Goal: Task Accomplishment & Management: Complete application form

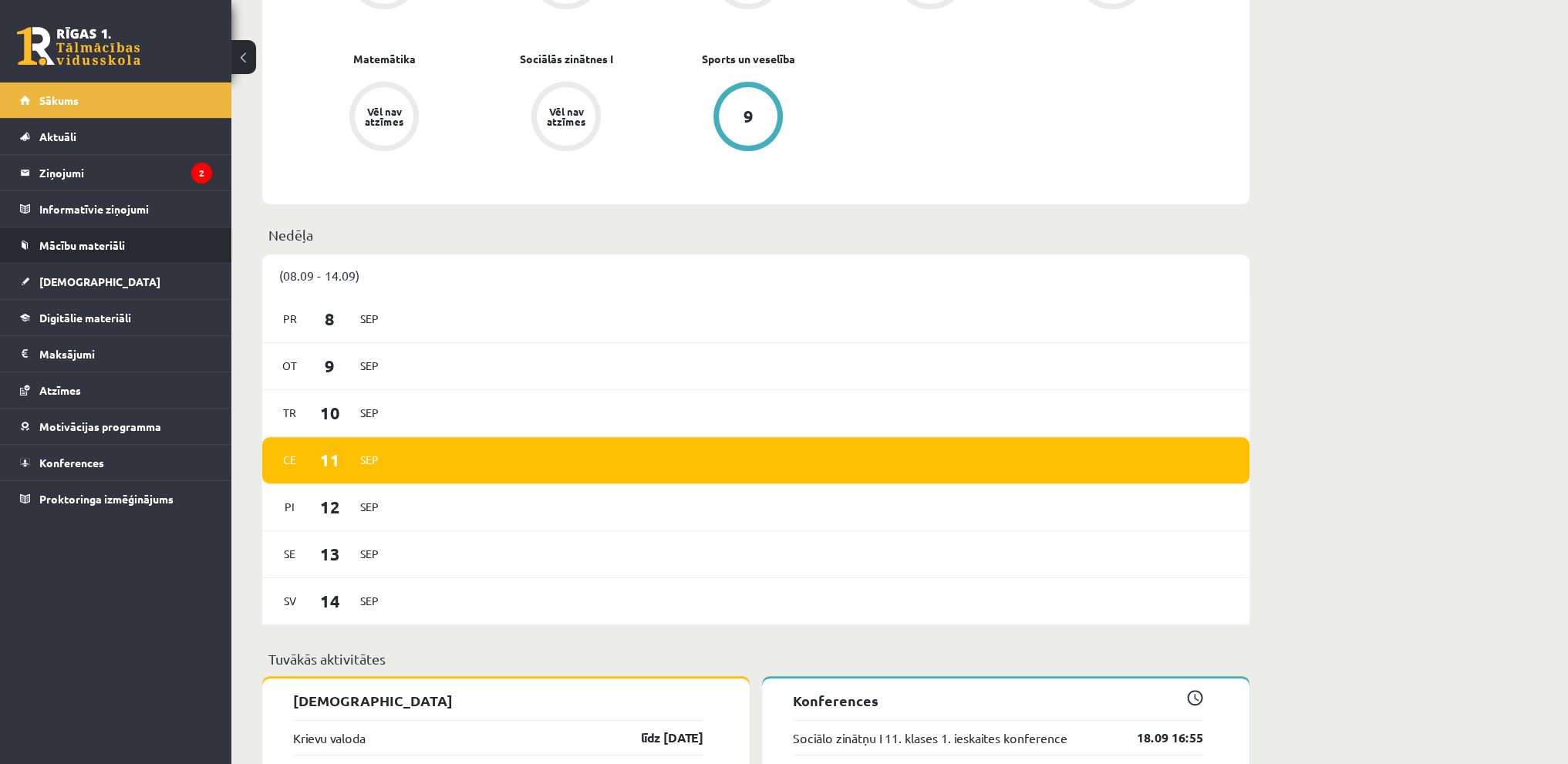
scroll to position [771, 0]
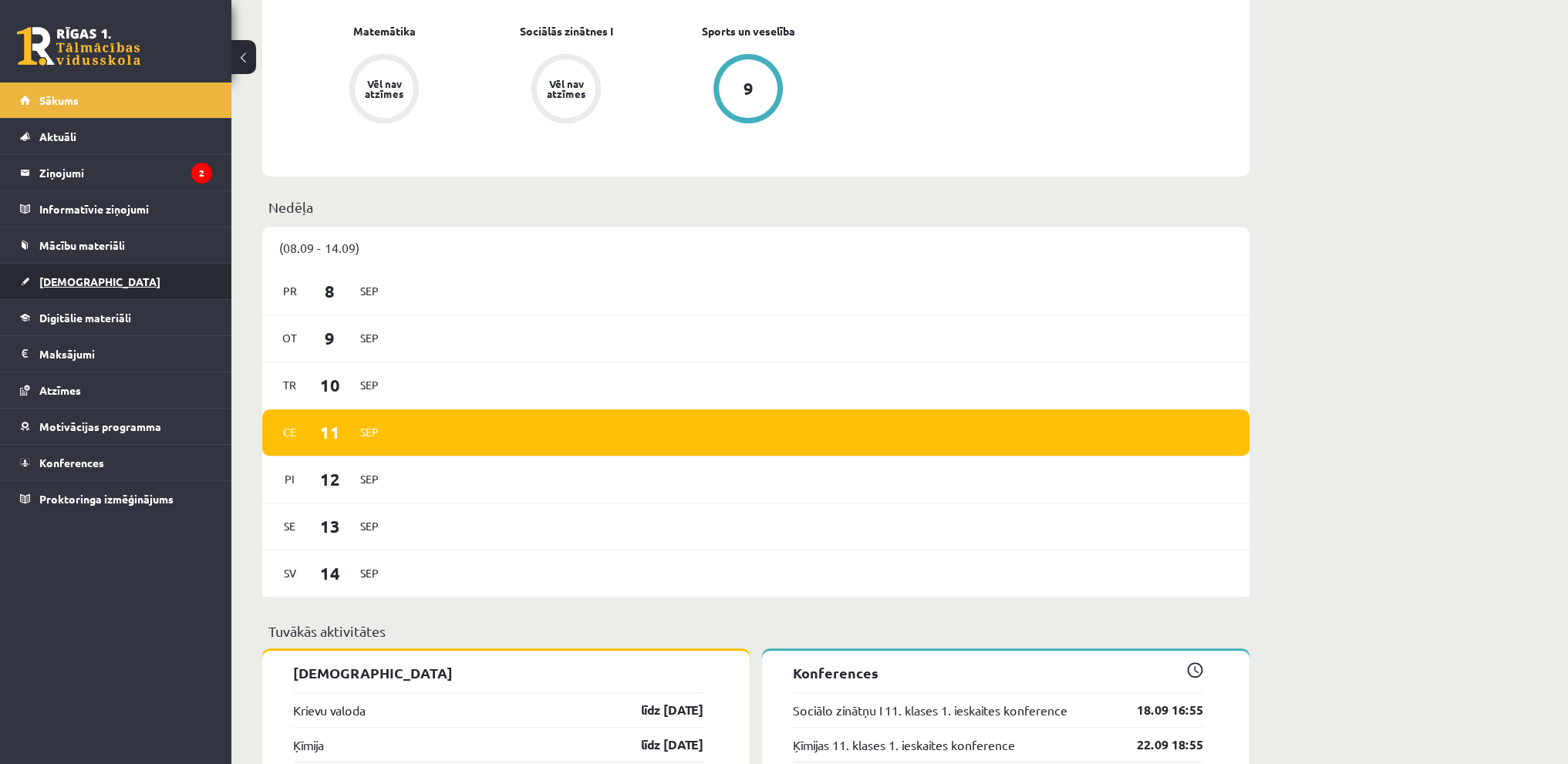
click at [93, 265] on link "[DEMOGRAPHIC_DATA]" at bounding box center [116, 281] width 192 height 35
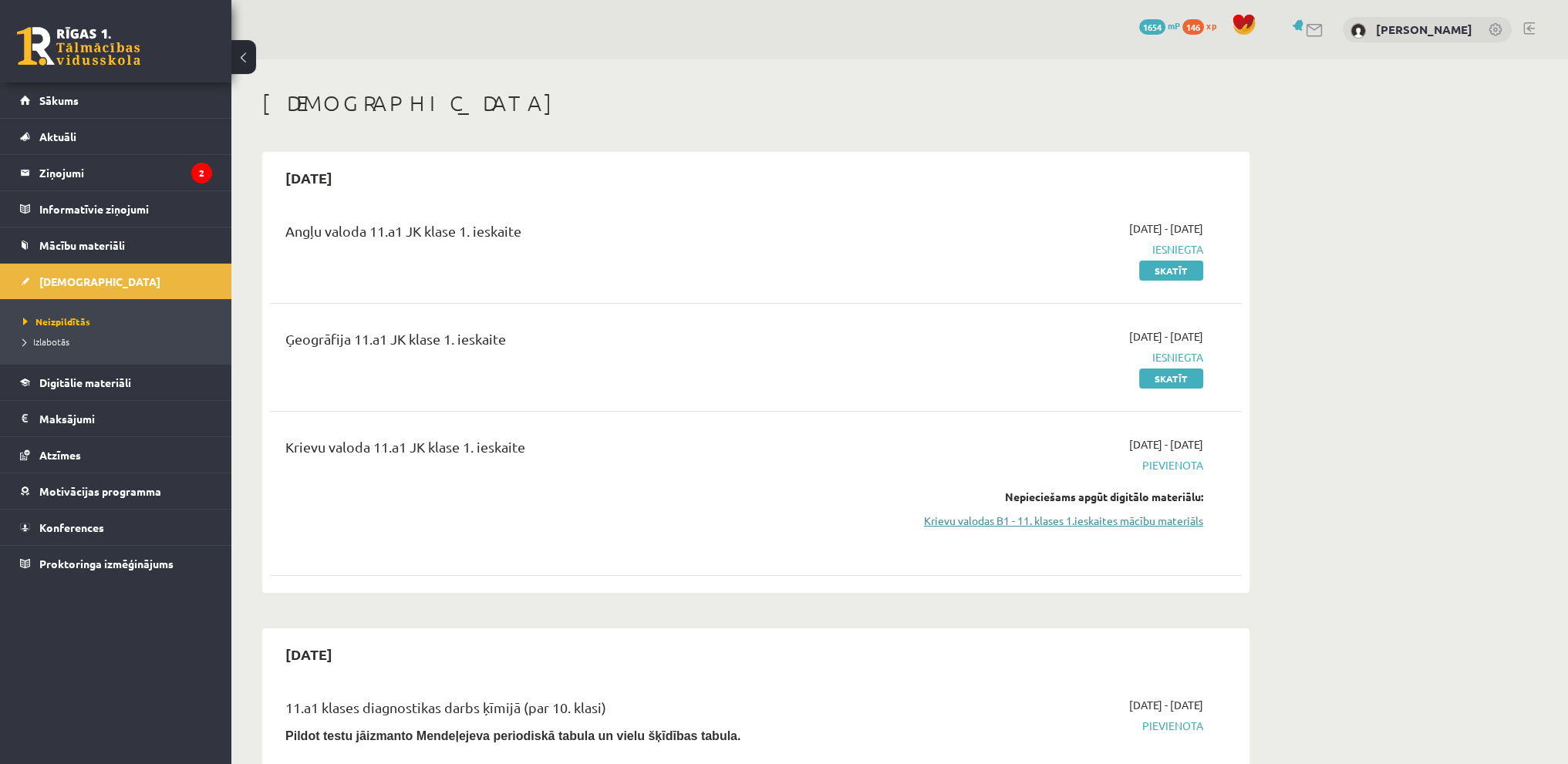
click at [947, 523] on link "Krievu valodas B1 - 11. klases 1.ieskaites mācību materiāls" at bounding box center [1058, 521] width 291 height 16
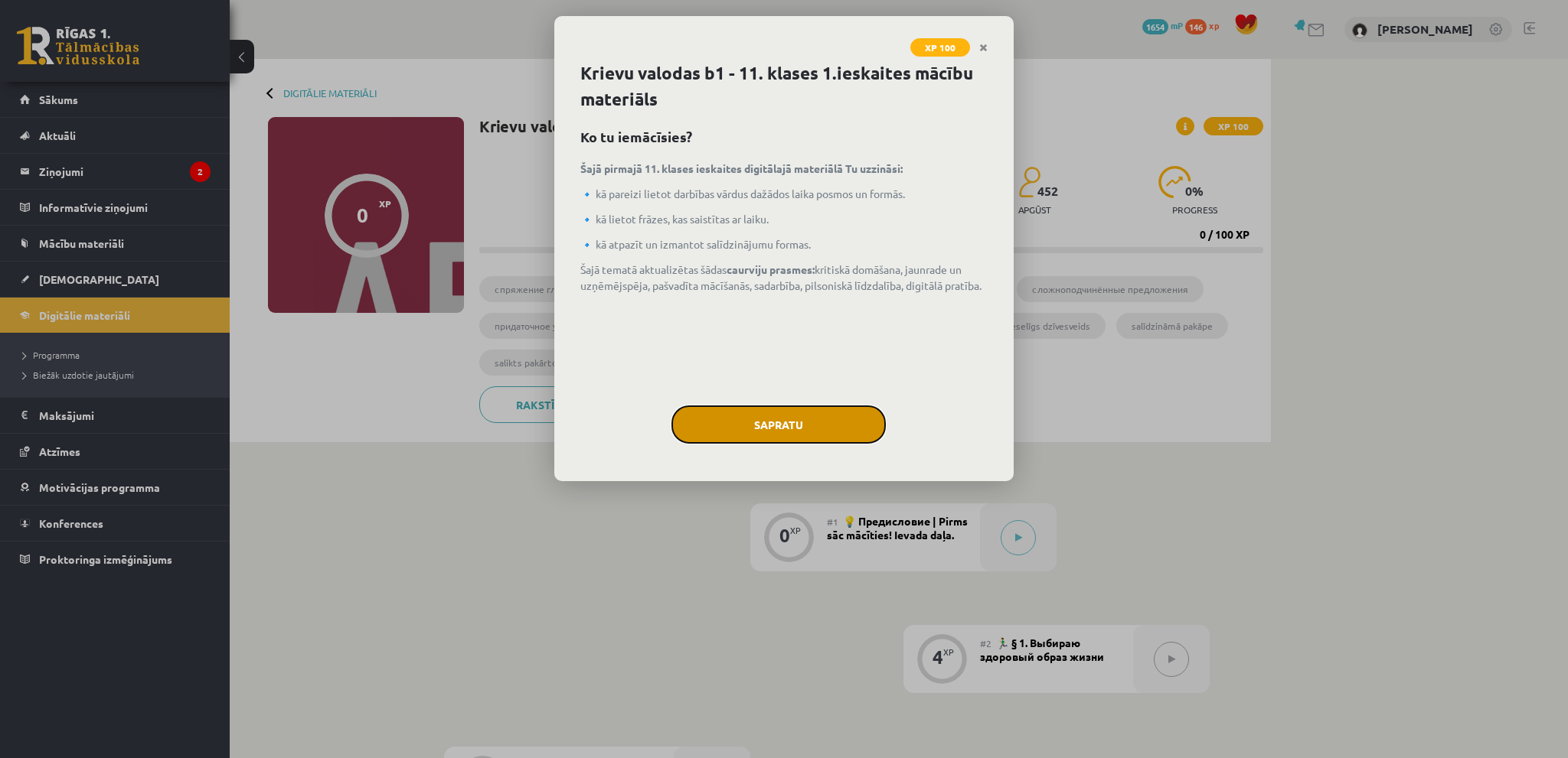
click at [778, 429] on button "Sapratu" at bounding box center [778, 425] width 214 height 38
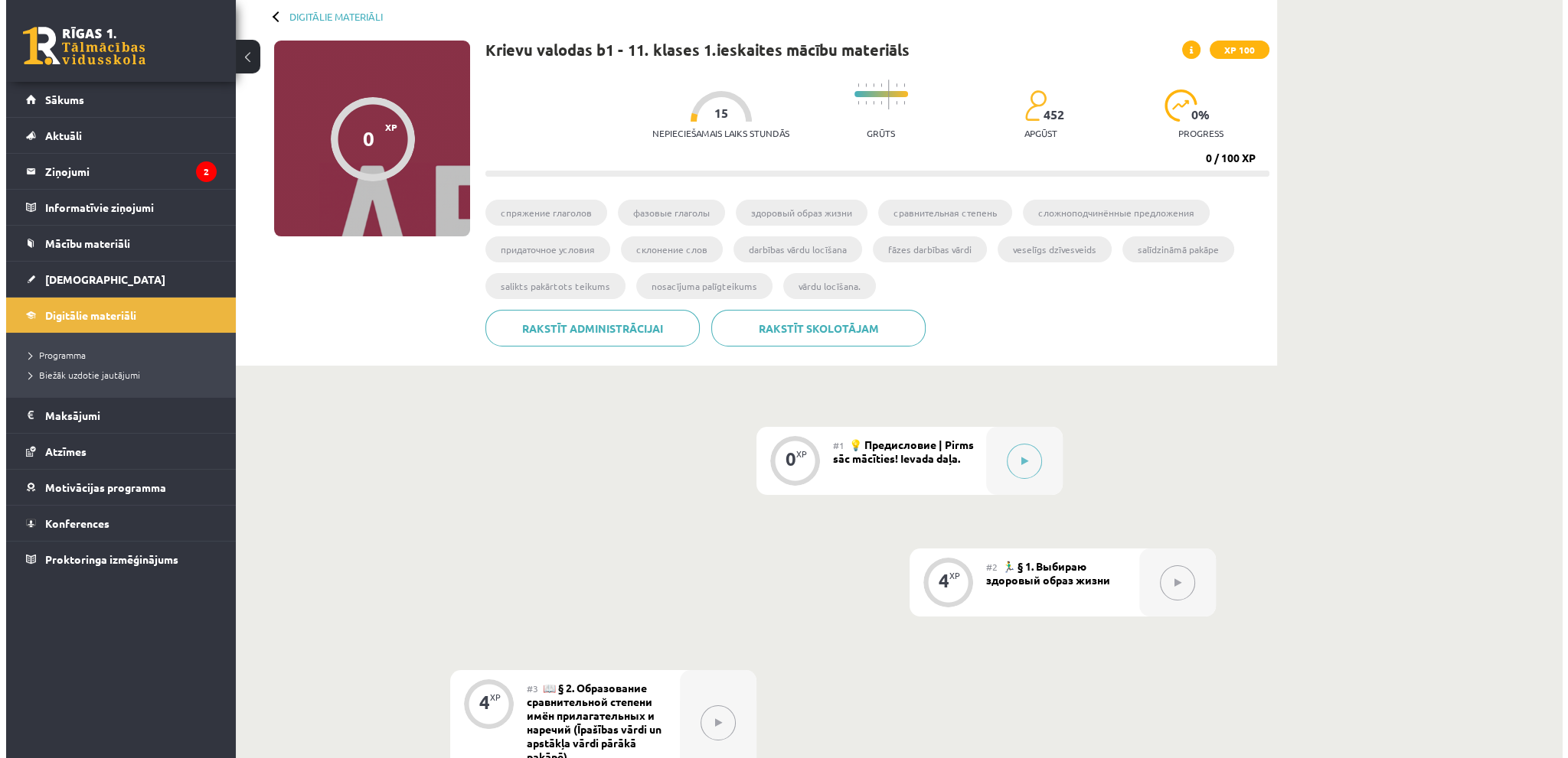
scroll to position [153, 0]
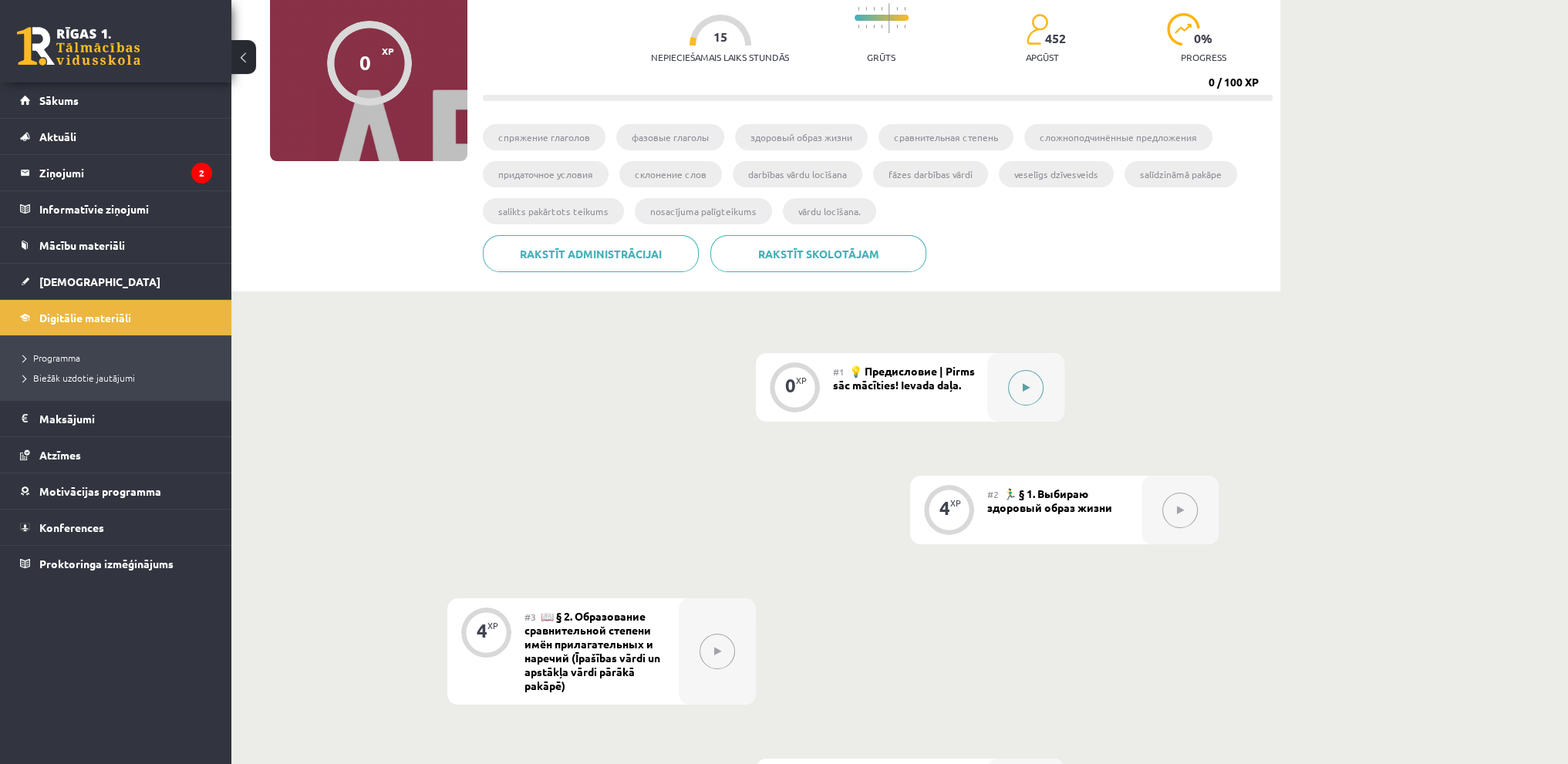
click at [1043, 378] on div at bounding box center [1025, 387] width 77 height 68
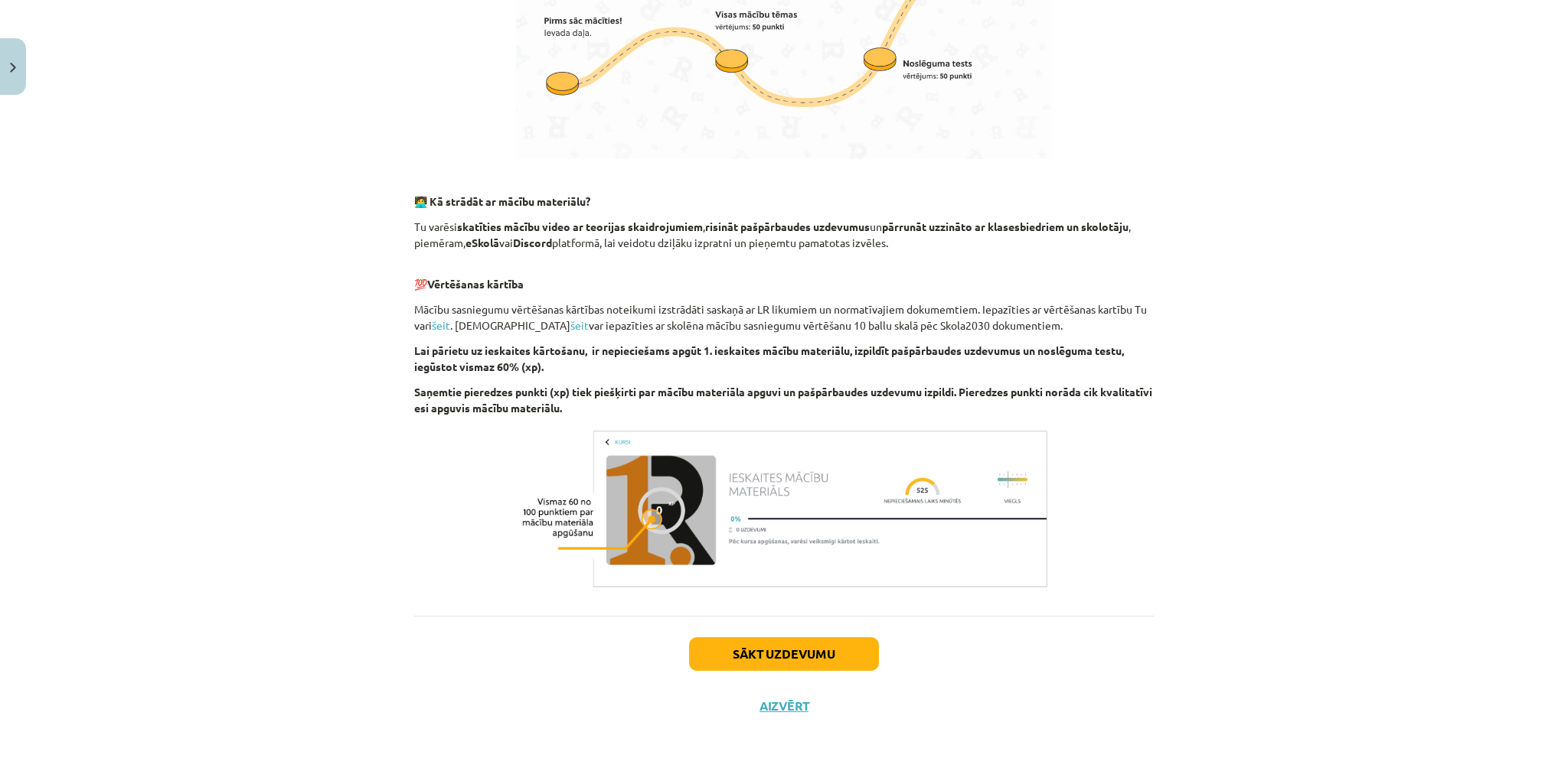
scroll to position [802, 0]
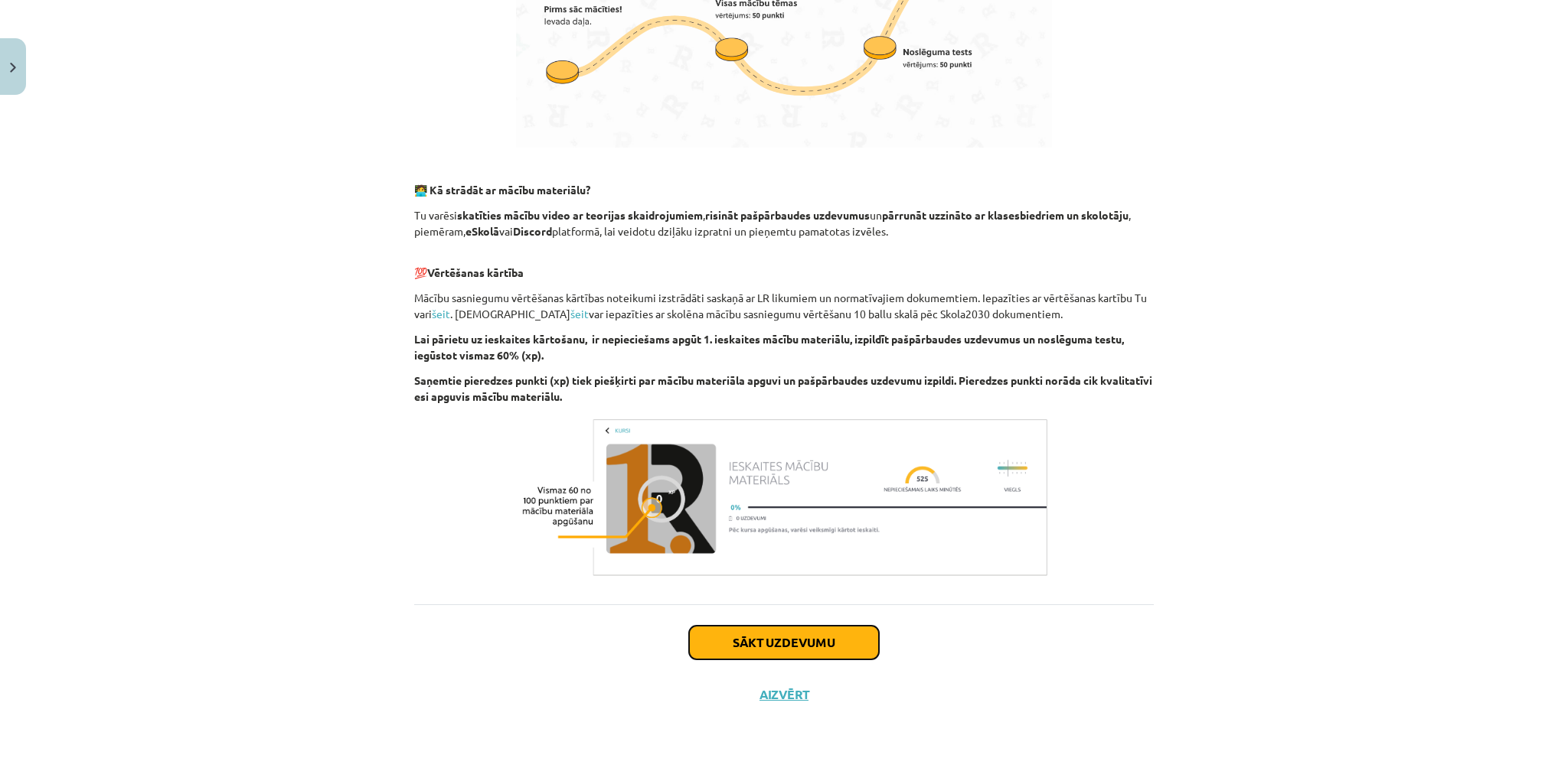
click at [695, 654] on button "Sākt uzdevumu" at bounding box center [784, 642] width 190 height 33
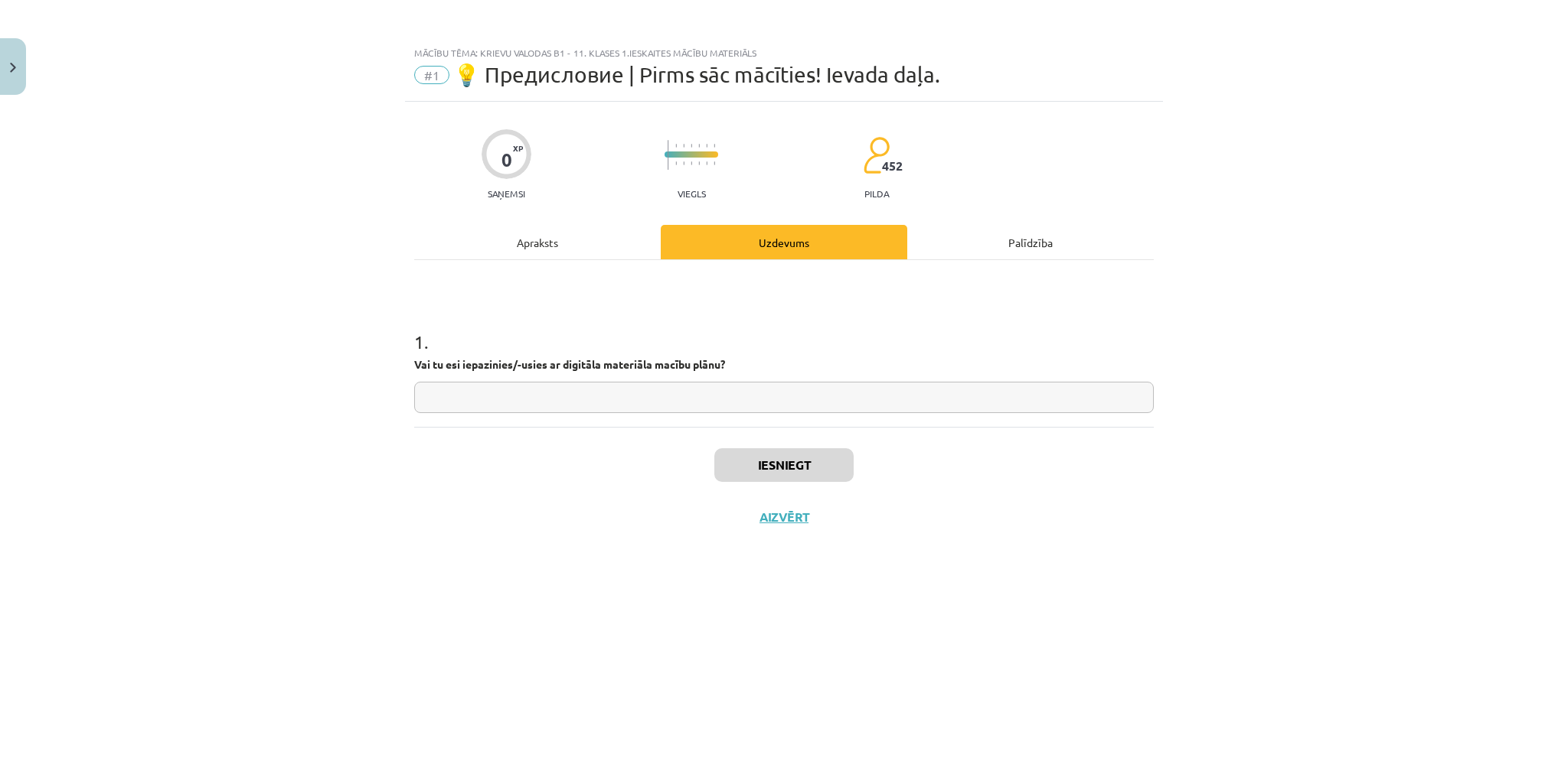
click at [619, 409] on input "text" at bounding box center [783, 397] width 740 height 31
type input "*"
click at [527, 393] on input "text" at bounding box center [783, 397] width 740 height 31
type input "**"
click at [759, 455] on button "Iesniegt" at bounding box center [783, 465] width 139 height 33
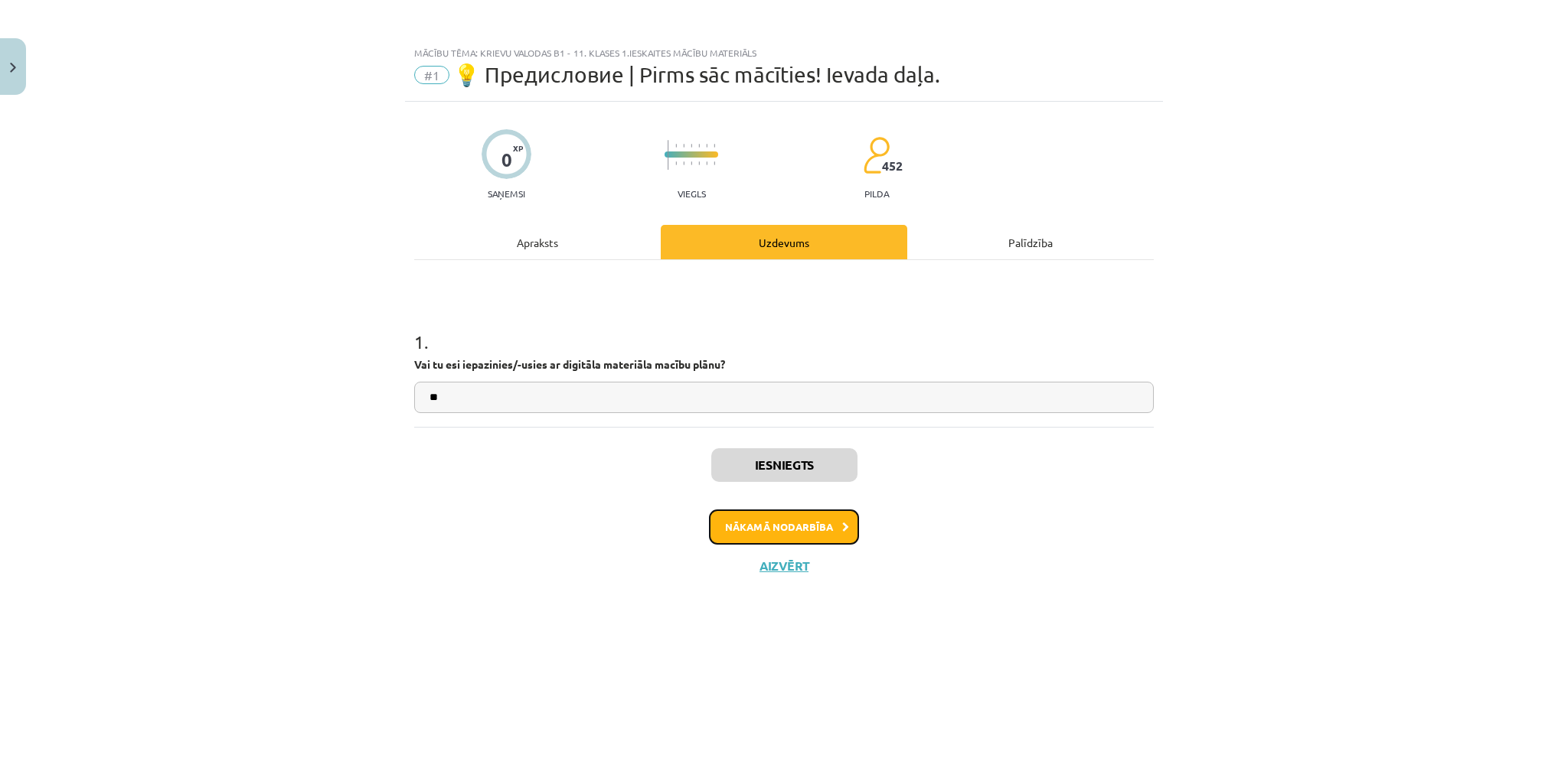
click at [803, 513] on button "Nākamā nodarbība" at bounding box center [784, 527] width 150 height 35
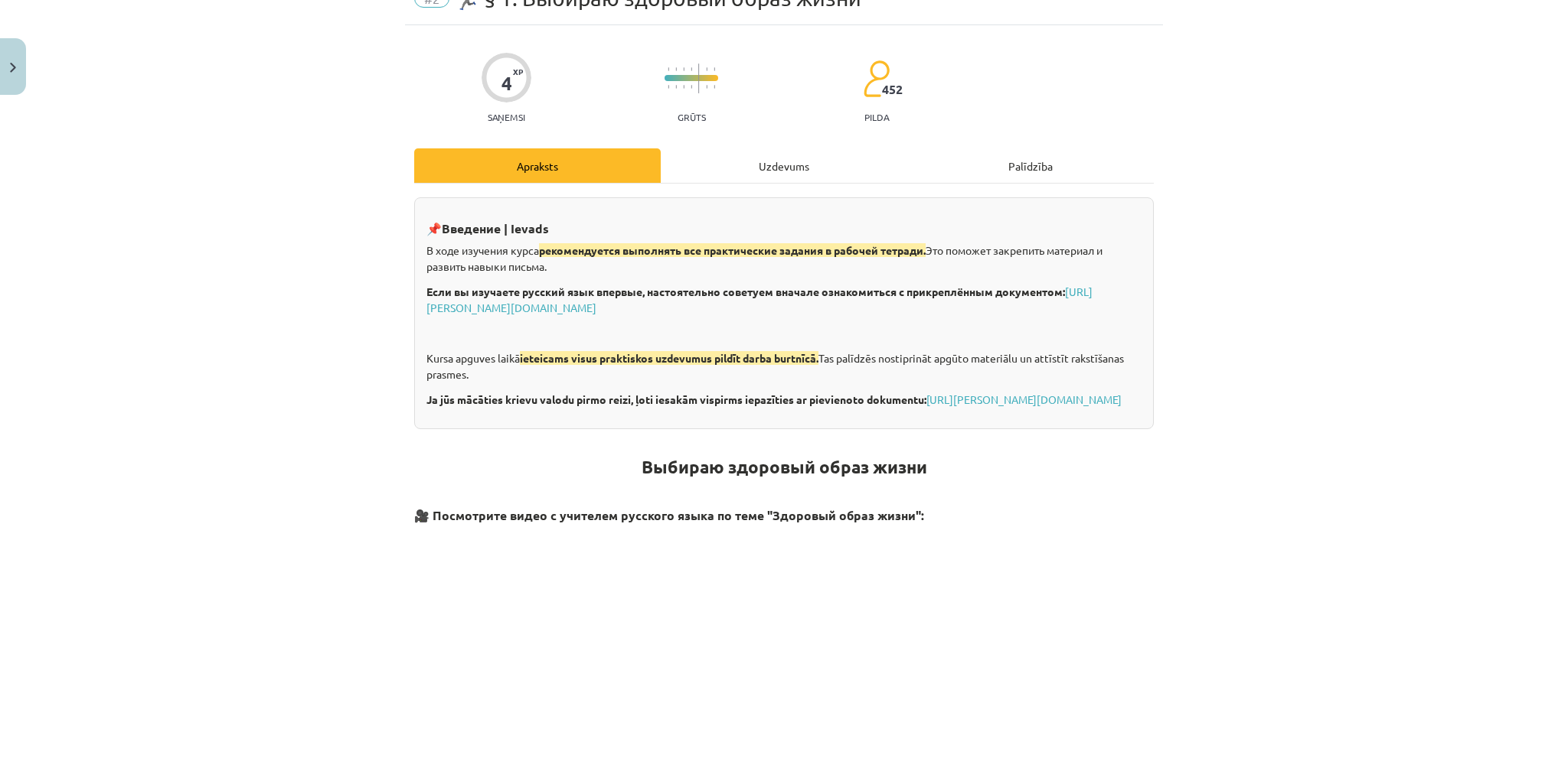
scroll to position [153, 0]
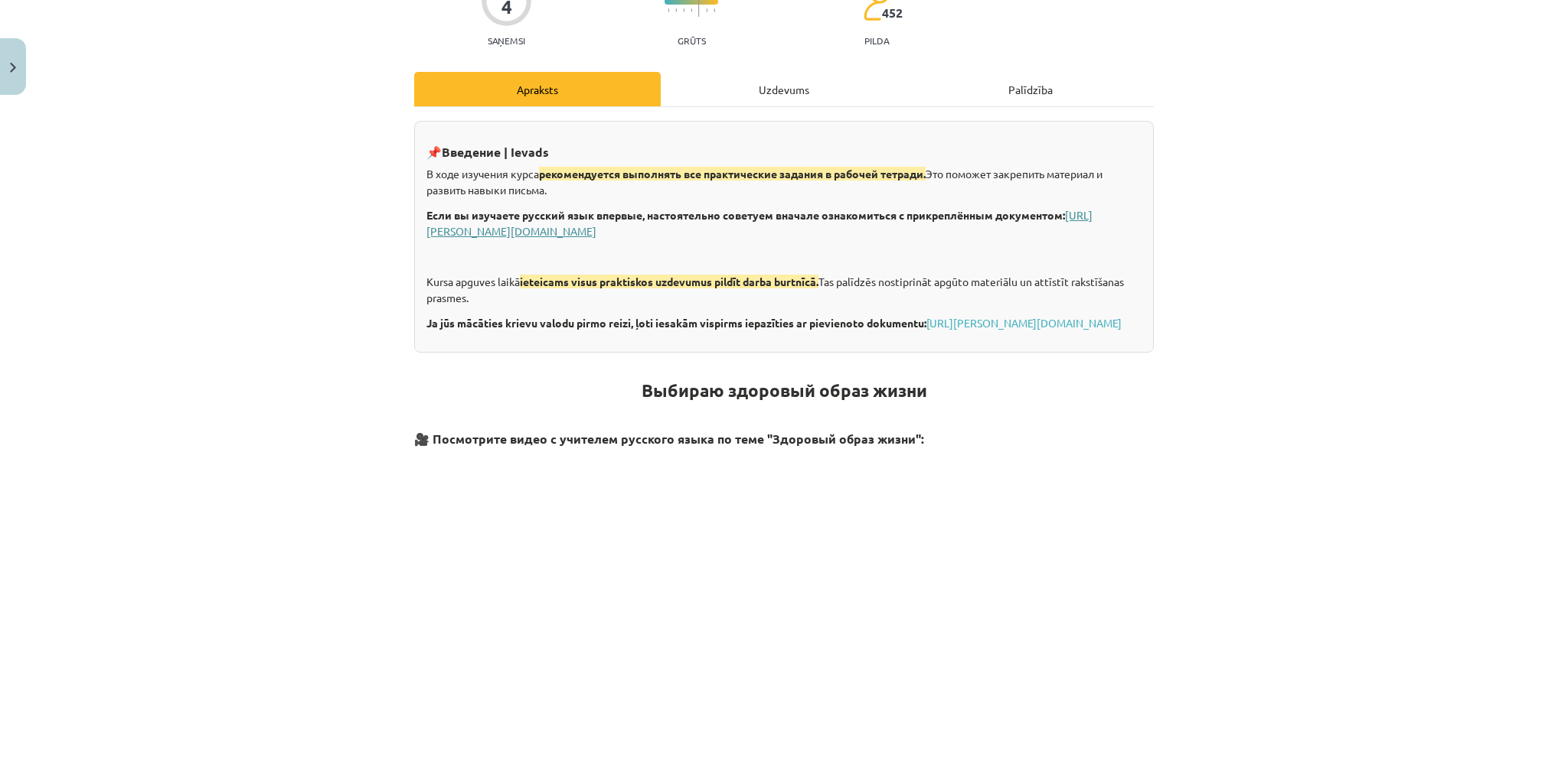
click at [669, 226] on link "[URL][PERSON_NAME][DOMAIN_NAME]" at bounding box center [759, 223] width 666 height 30
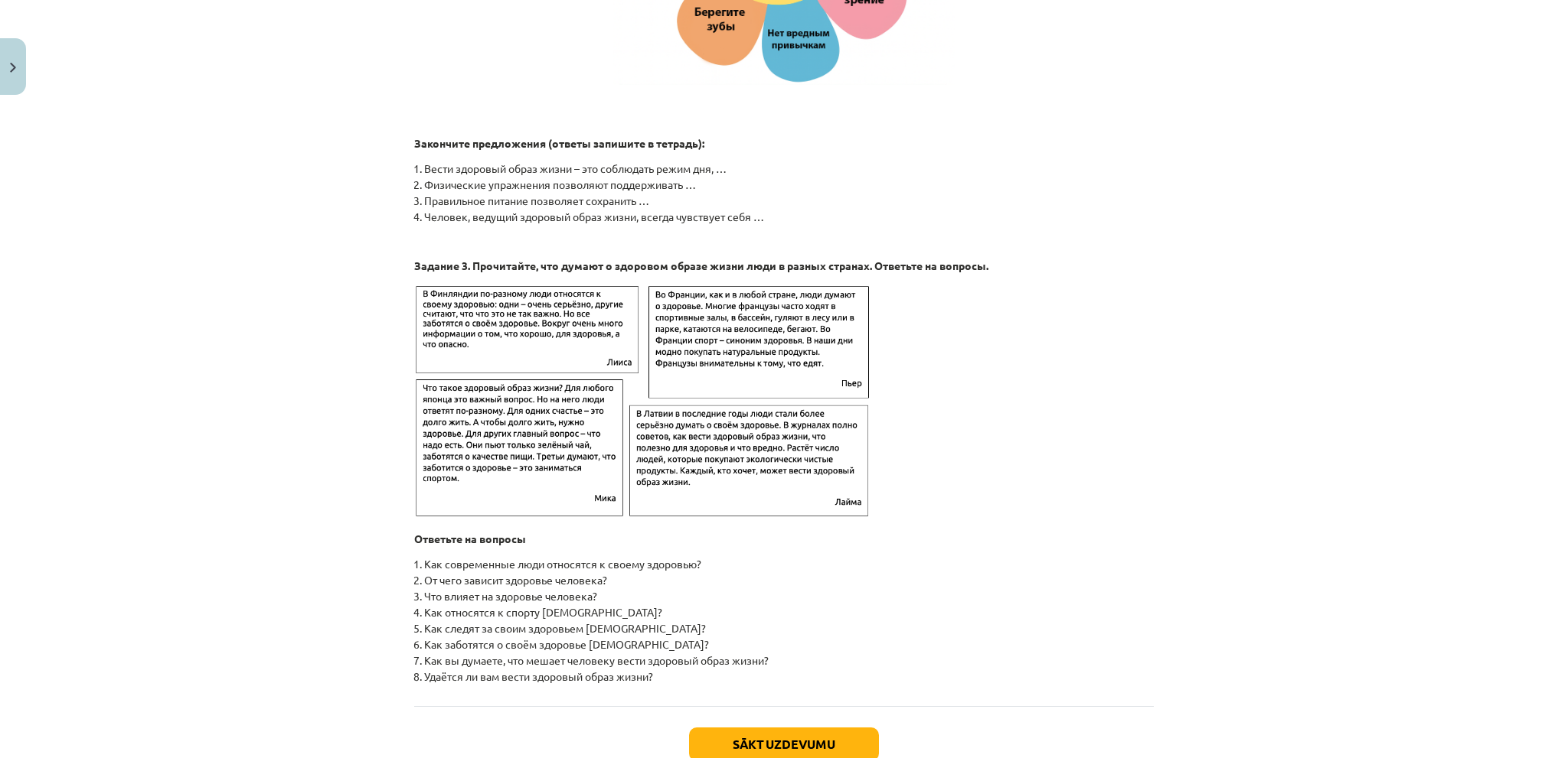
scroll to position [2258, 0]
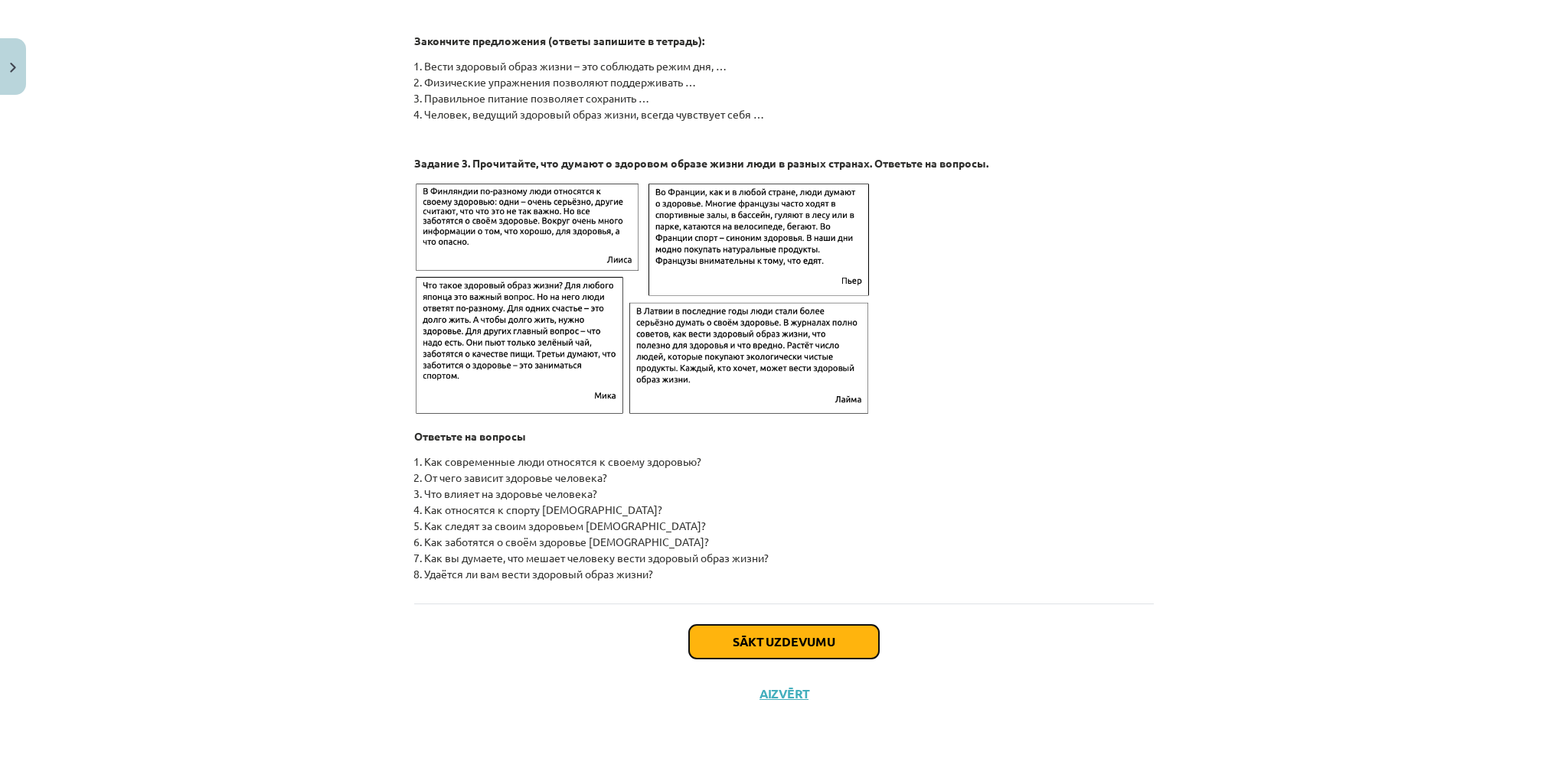
click at [814, 638] on button "Sākt uzdevumu" at bounding box center [784, 641] width 190 height 33
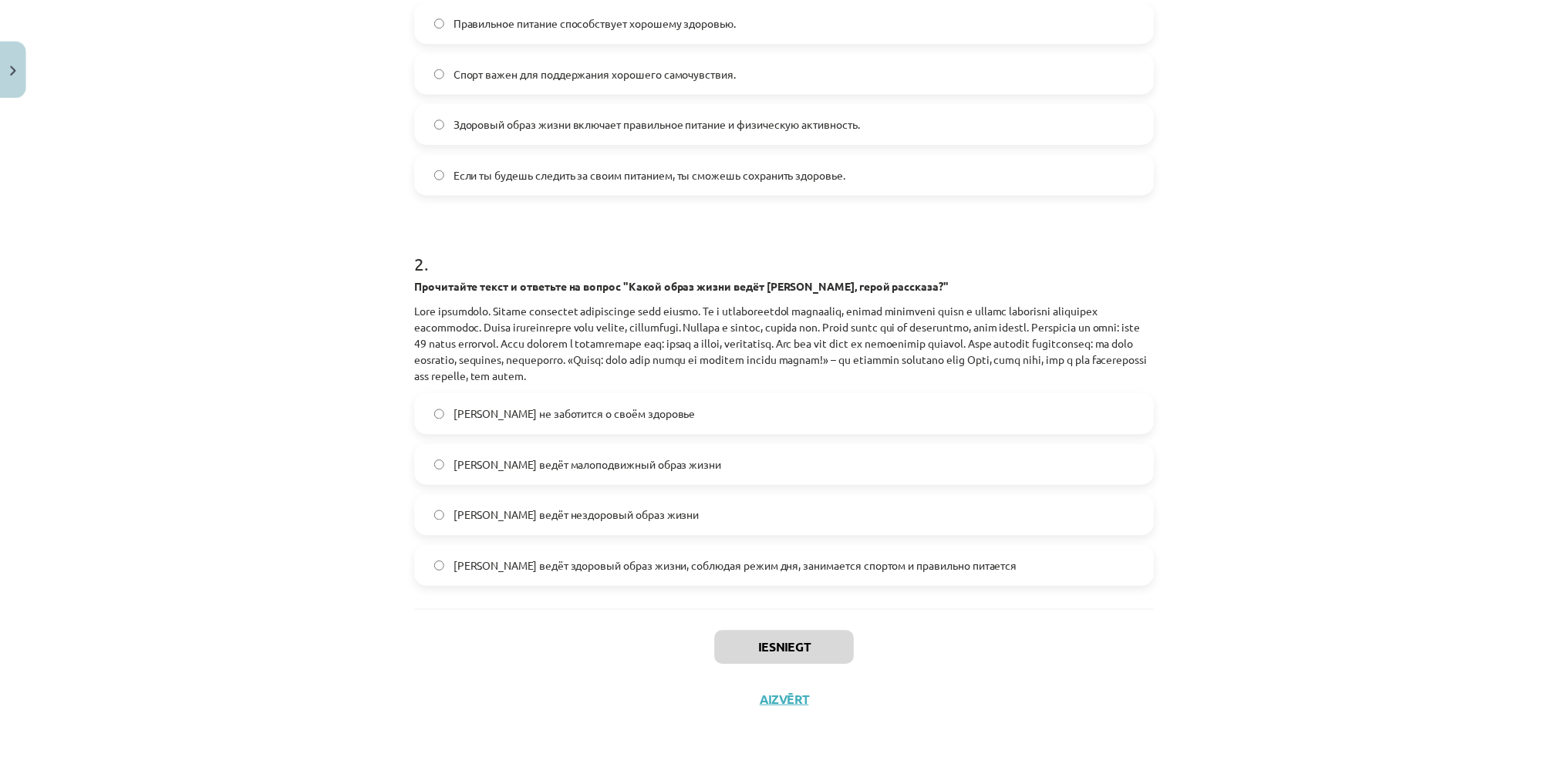
scroll to position [386, 0]
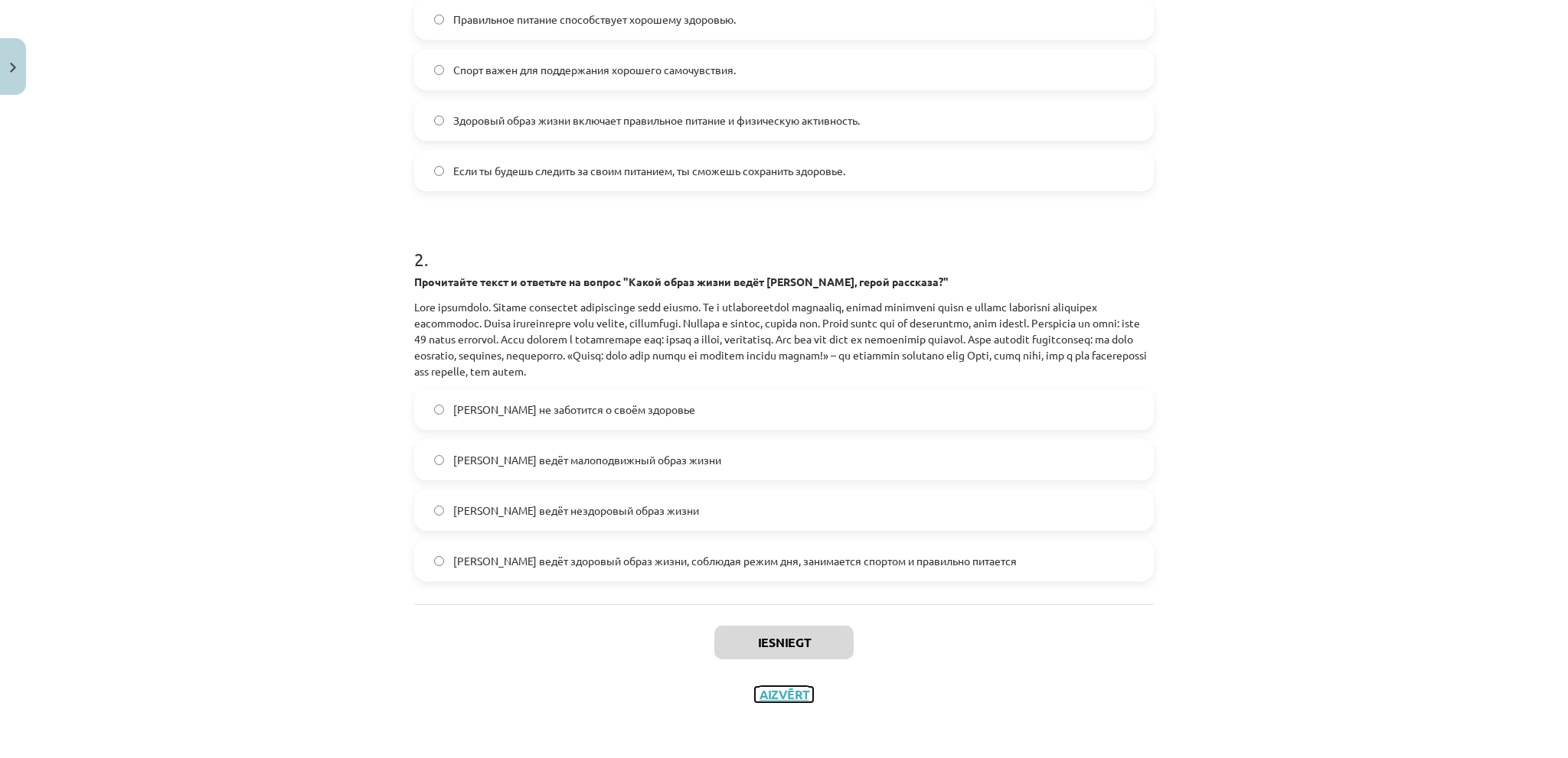
click at [779, 696] on button "Aizvērt" at bounding box center [783, 695] width 58 height 16
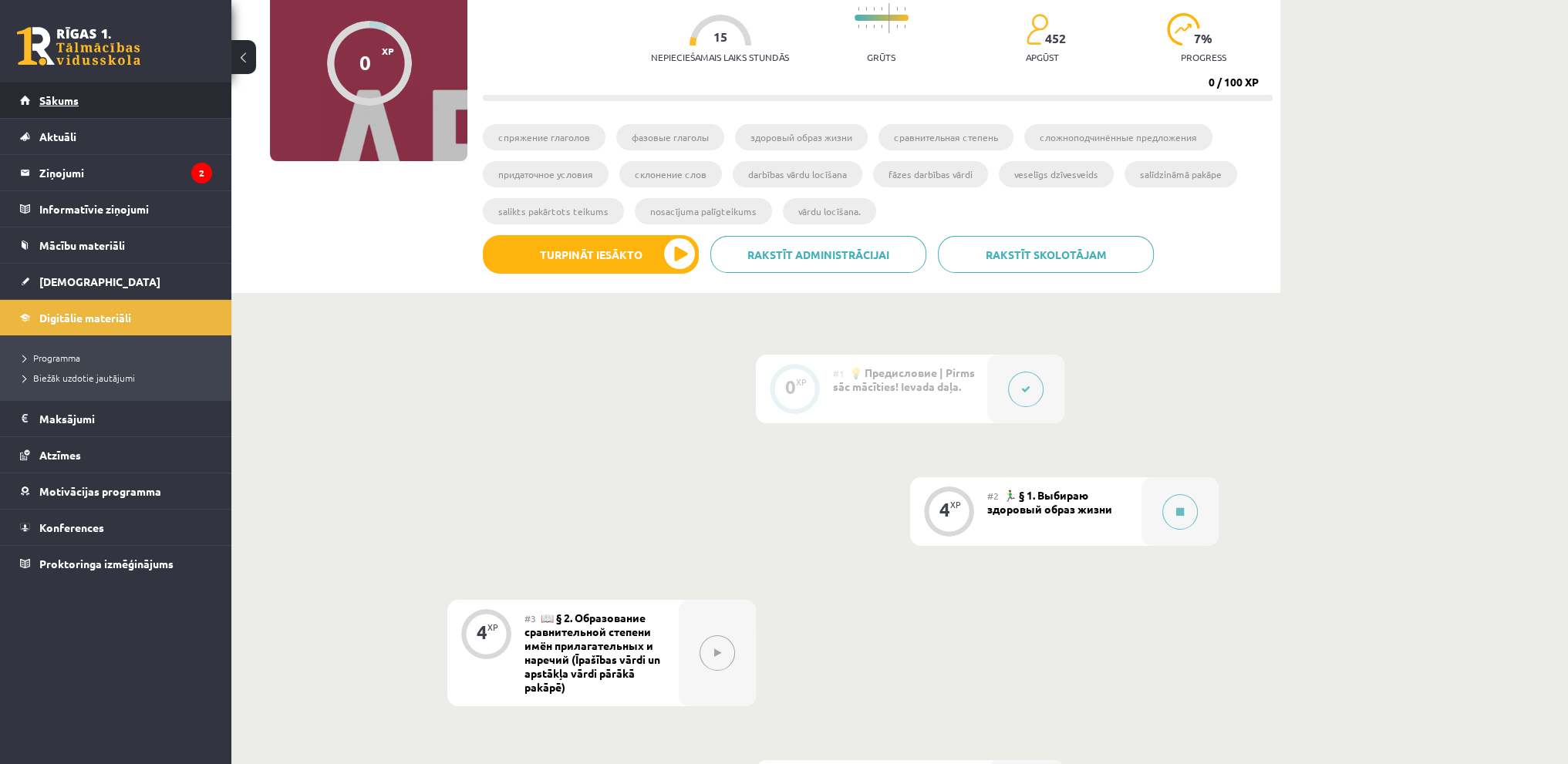
click at [57, 94] on span "Sākums" at bounding box center [59, 101] width 39 height 14
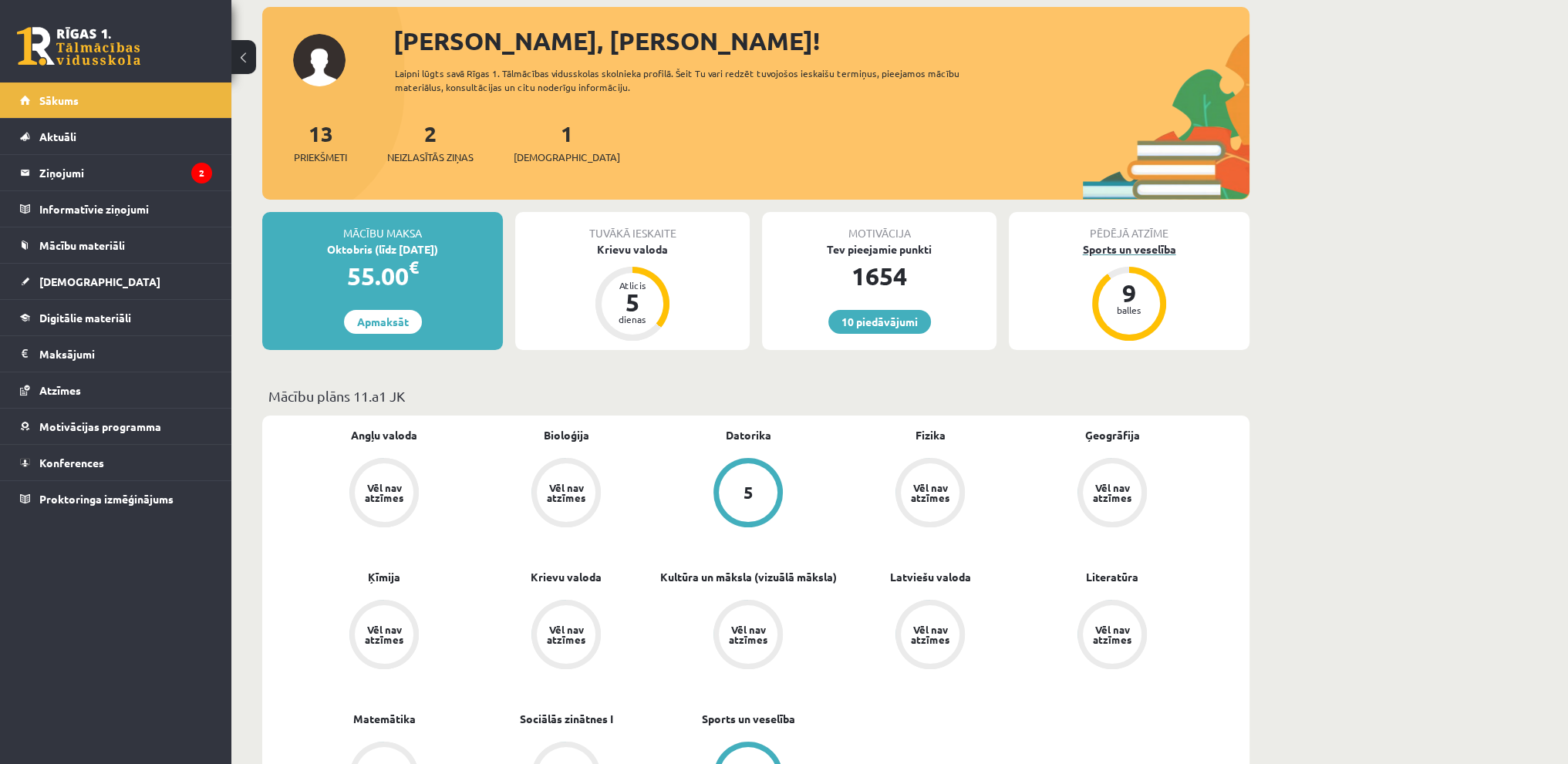
scroll to position [232, 0]
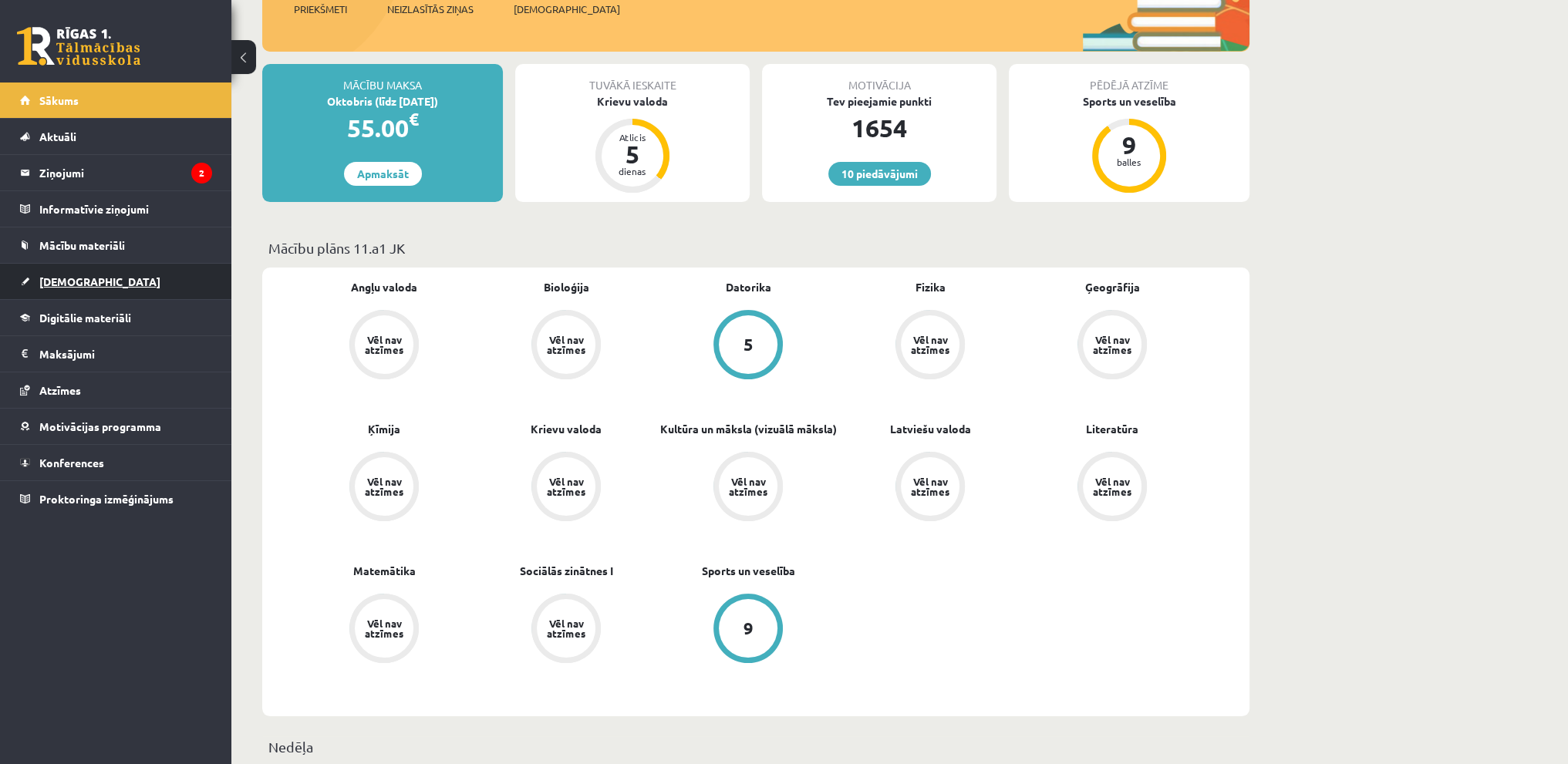
click at [138, 281] on link "[DEMOGRAPHIC_DATA]" at bounding box center [116, 281] width 192 height 35
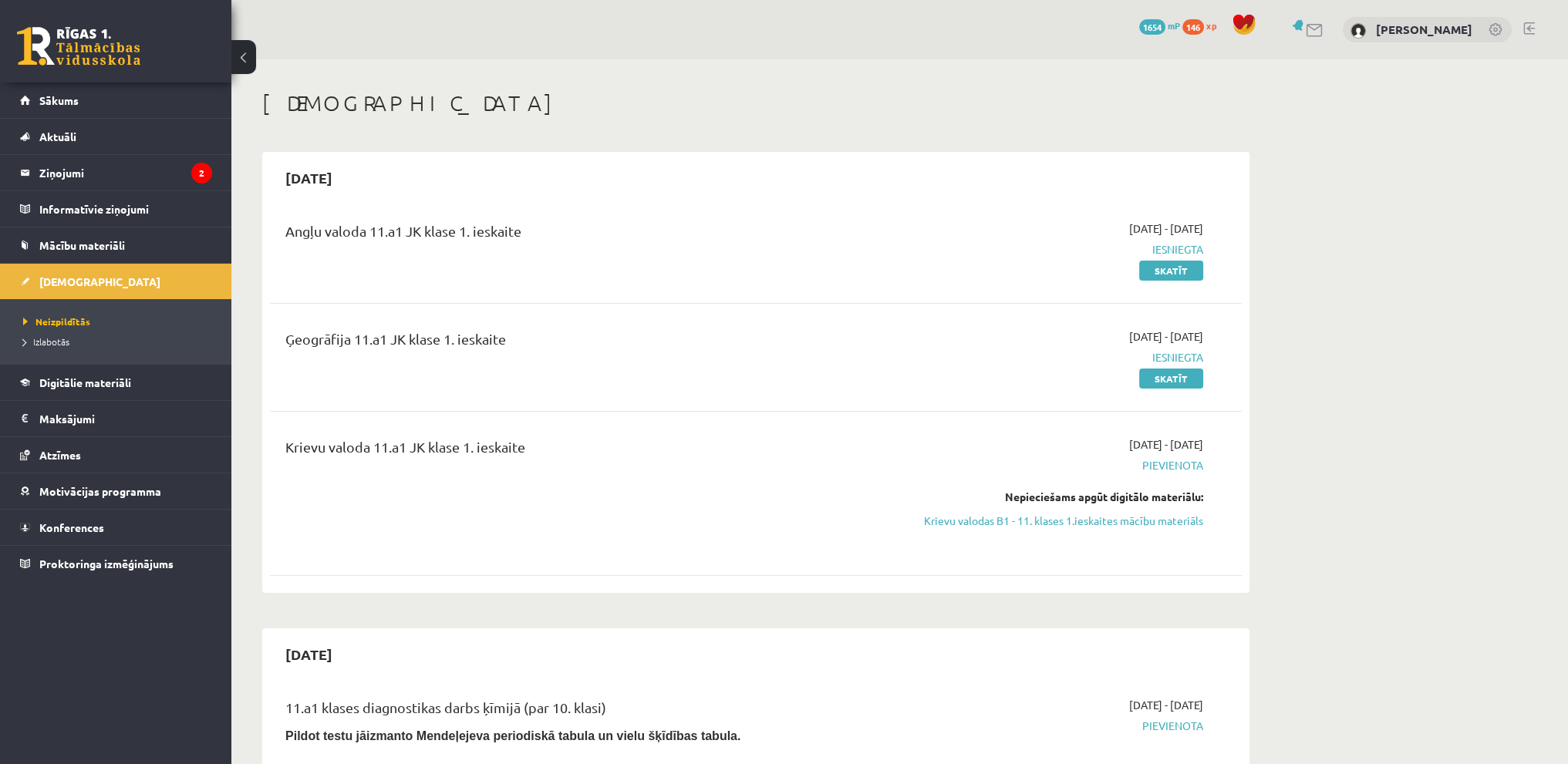
click at [1530, 31] on link at bounding box center [1529, 28] width 12 height 13
